Goal: Information Seeking & Learning: Learn about a topic

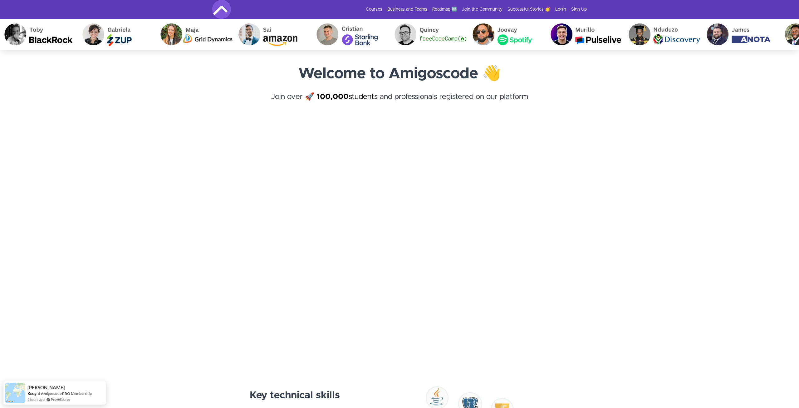
click at [399, 11] on link "Business and Teams" at bounding box center [407, 9] width 40 height 6
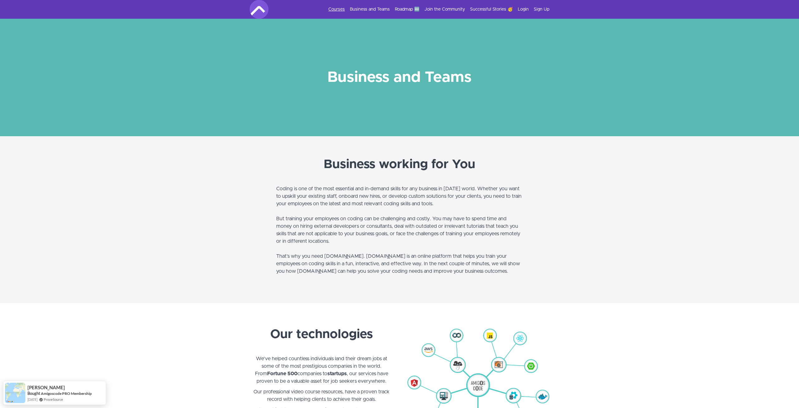
click at [344, 7] on link "Courses" at bounding box center [336, 9] width 17 height 6
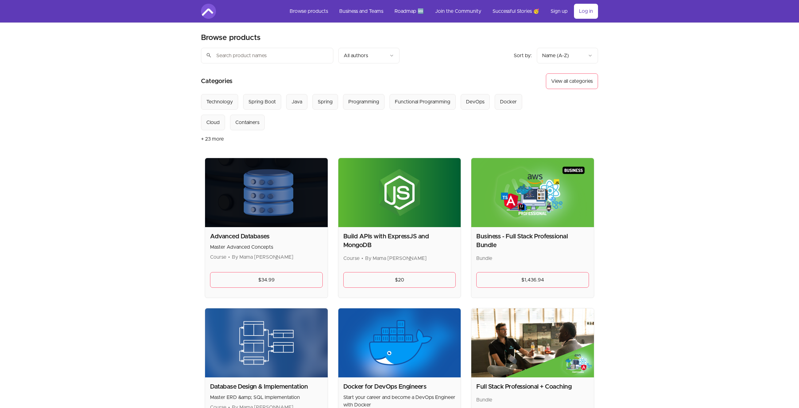
click at [301, 50] on input "search" at bounding box center [267, 56] width 132 height 16
type input "spring boot"
